Goal: Information Seeking & Learning: Learn about a topic

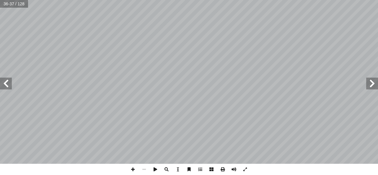
click at [5, 86] on span at bounding box center [6, 84] width 12 height 12
click at [8, 84] on span at bounding box center [6, 84] width 12 height 12
click at [6, 84] on span at bounding box center [6, 84] width 12 height 12
